Goal: Find specific page/section: Locate a particular part of the current website

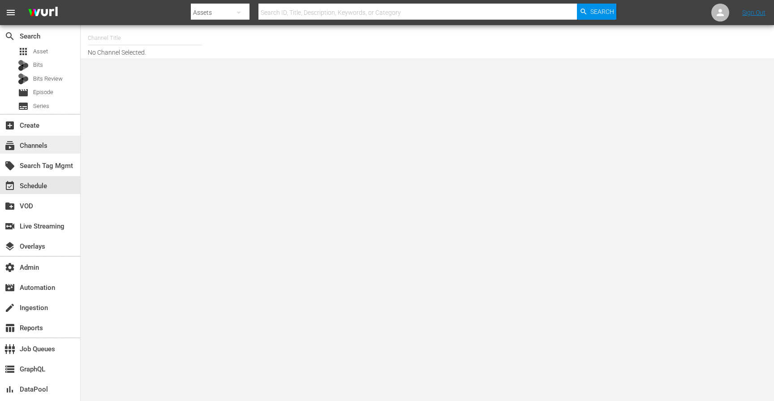
click at [38, 144] on div "subscriptions Channels" at bounding box center [25, 144] width 50 height 8
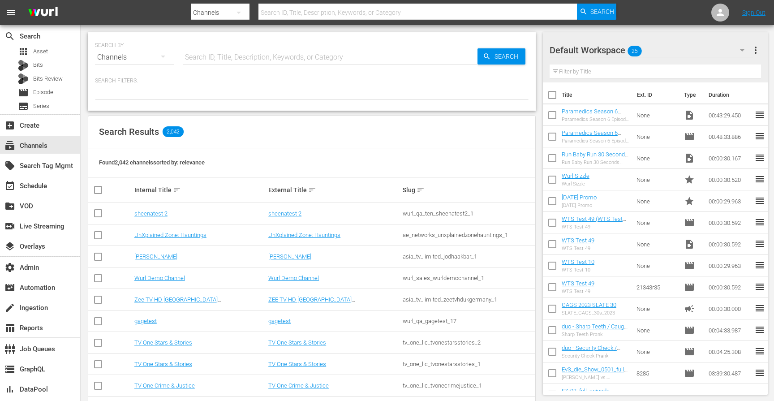
click at [310, 19] on hr at bounding box center [418, 19] width 319 height 0
click at [313, 11] on input "text" at bounding box center [418, 13] width 319 height 22
paste input "scripps-ion-1"
type input "scripps-ion-1"
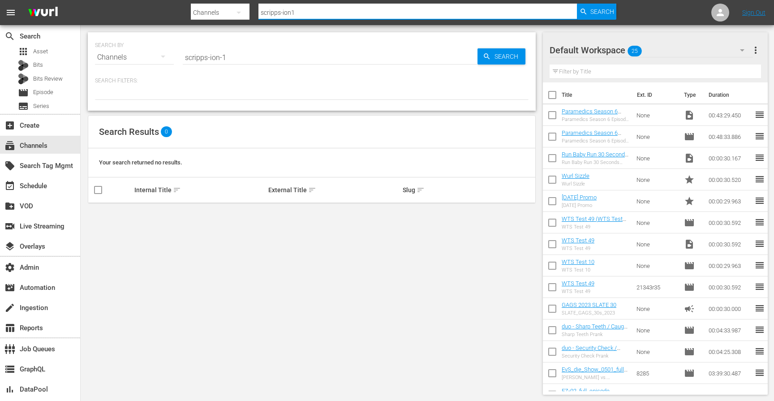
type input "scripps-ion_1"
type input "scripps_ion_1"
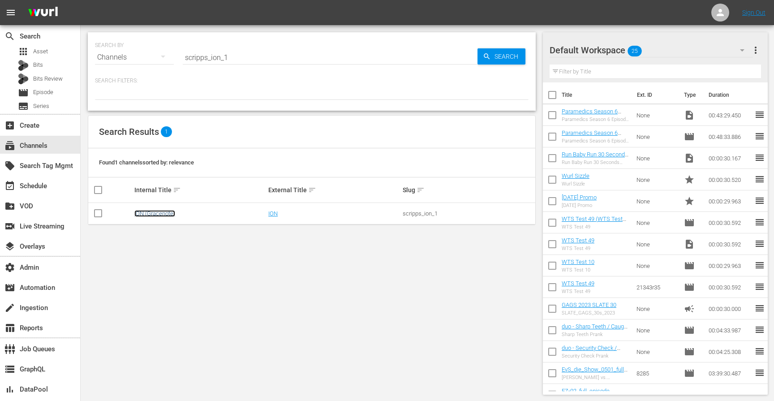
click at [164, 215] on link "ION (Gracenote)" at bounding box center [154, 213] width 41 height 7
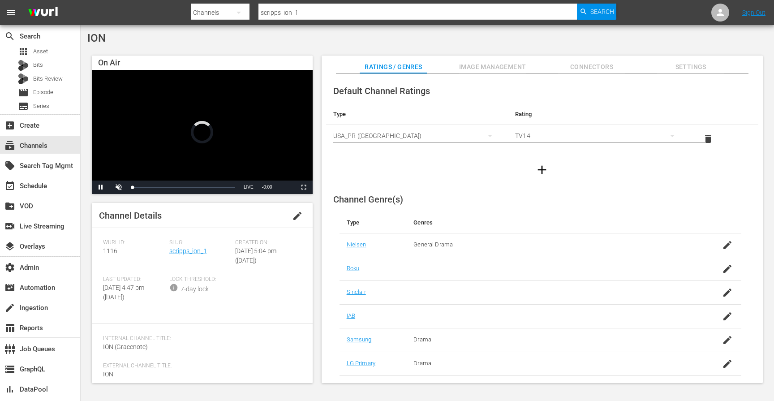
click at [370, 17] on input "scripps_ion_1" at bounding box center [418, 13] width 319 height 22
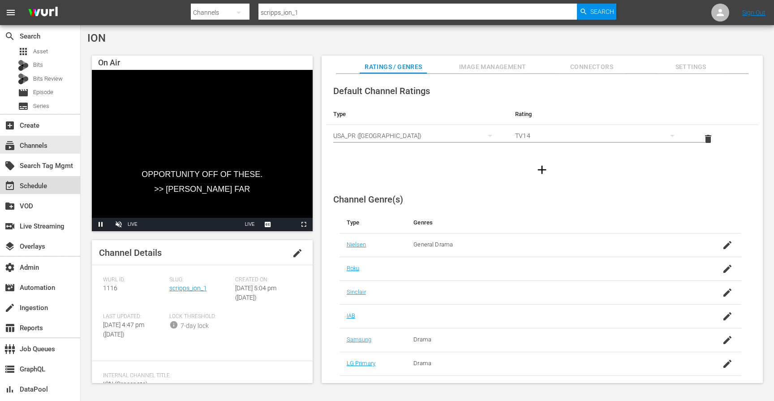
click at [42, 188] on div "event_available Schedule" at bounding box center [25, 185] width 50 height 8
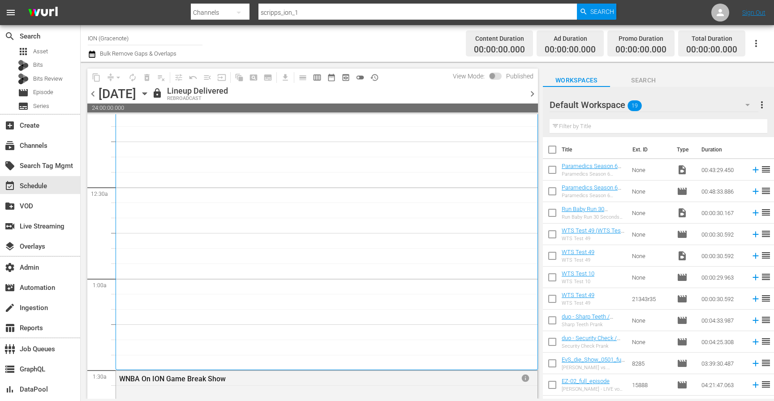
scroll to position [19, 0]
click at [534, 93] on span "chevron_right" at bounding box center [532, 93] width 11 height 11
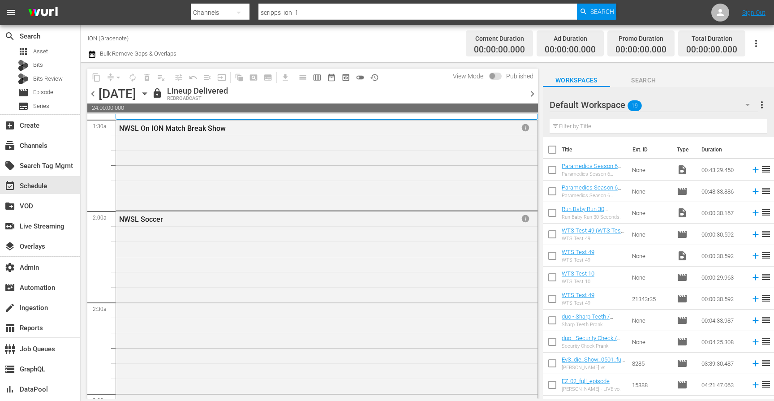
scroll to position [278, 0]
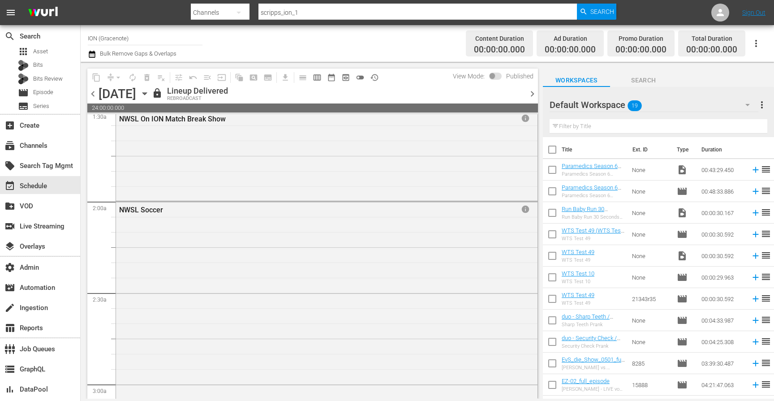
click at [444, 169] on div "NWSL On ION Match Break Show info" at bounding box center [327, 155] width 422 height 89
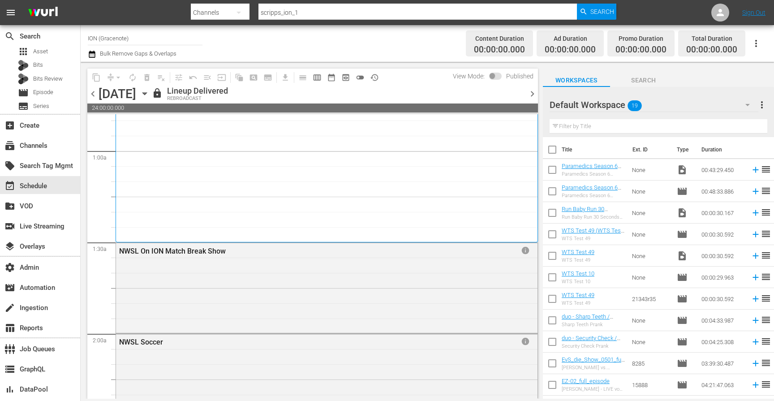
scroll to position [147, 0]
click at [444, 169] on div "NWSL Soccer / SE1 / EP1 1 NWSL Soccer" at bounding box center [327, 104] width 408 height 267
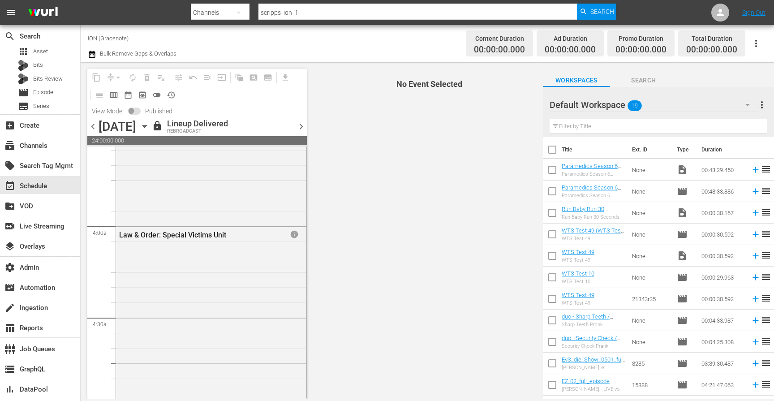
scroll to position [609, 0]
